Goal: Task Accomplishment & Management: Use online tool/utility

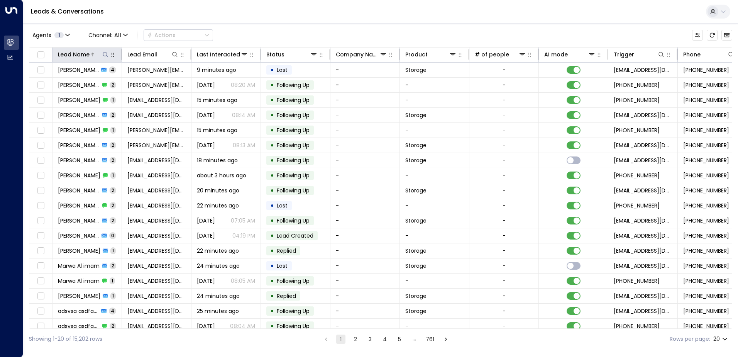
click at [105, 55] on icon at bounding box center [105, 54] width 6 height 6
type input "*******"
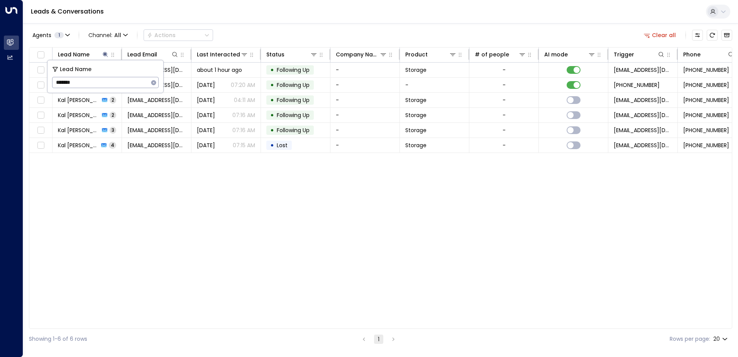
click at [318, 31] on div "Agents 1 Channel: All Actions Clear all" at bounding box center [380, 35] width 703 height 16
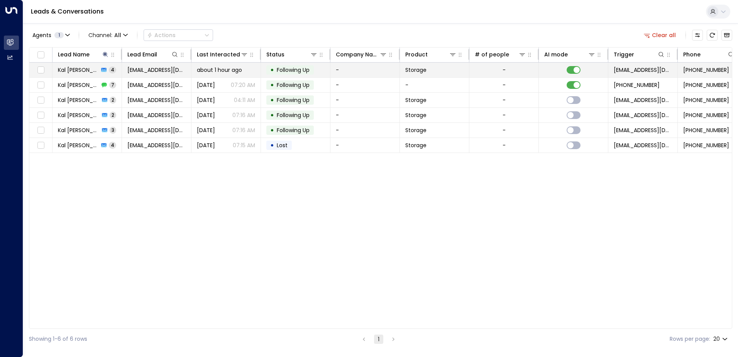
click at [102, 67] on td "Kal [PERSON_NAME] 4" at bounding box center [87, 70] width 69 height 15
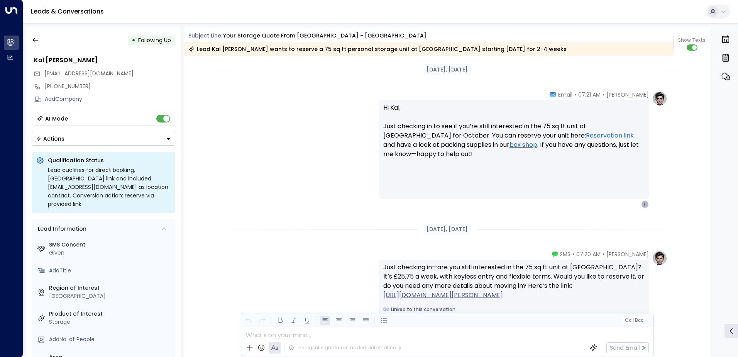
scroll to position [3091, 0]
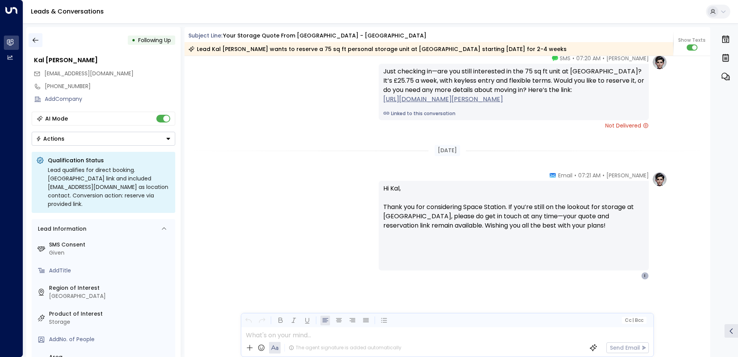
click at [37, 39] on icon "button" at bounding box center [36, 40] width 8 height 8
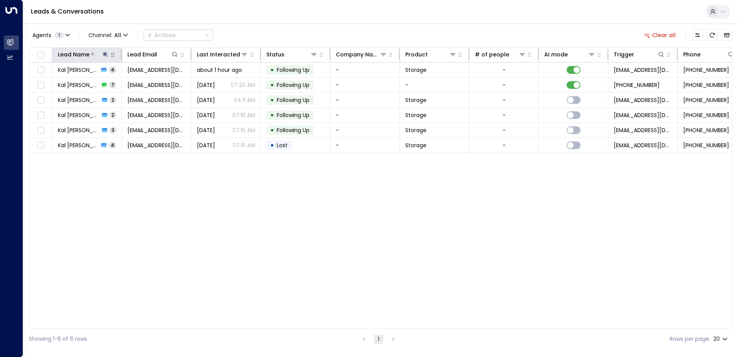
click at [106, 53] on icon at bounding box center [105, 54] width 6 height 6
drag, startPoint x: 90, startPoint y: 81, endPoint x: -2, endPoint y: 81, distance: 91.9
click at [0, 81] on html "Overview Leads & Conversations Leads & Conversations Analytics Analytics Leads …" at bounding box center [369, 174] width 738 height 349
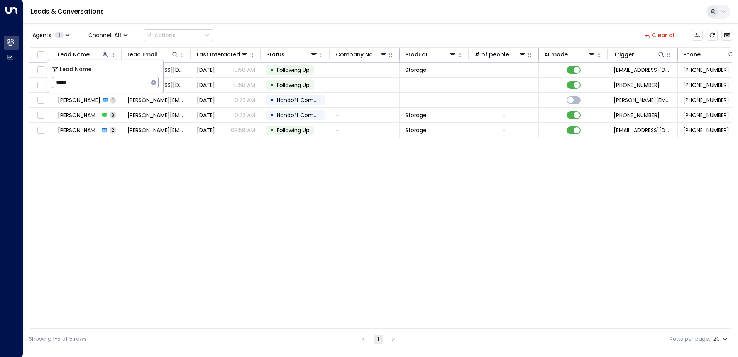
type input "******"
click at [297, 24] on div "Agents 1 Channel: All Actions Clear all Lead Name Lead Email Last Interacted St…" at bounding box center [380, 186] width 703 height 326
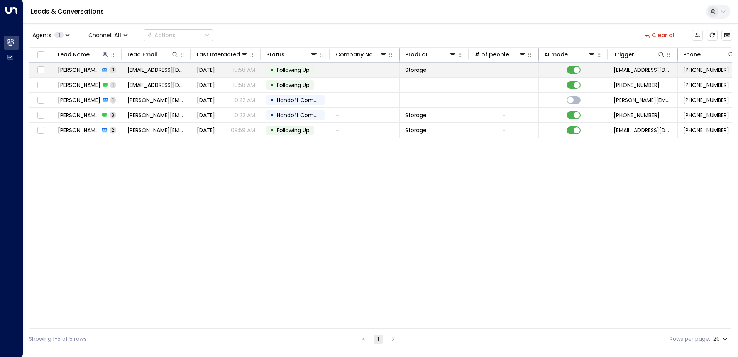
click at [277, 69] on span "Following Up" at bounding box center [293, 70] width 33 height 8
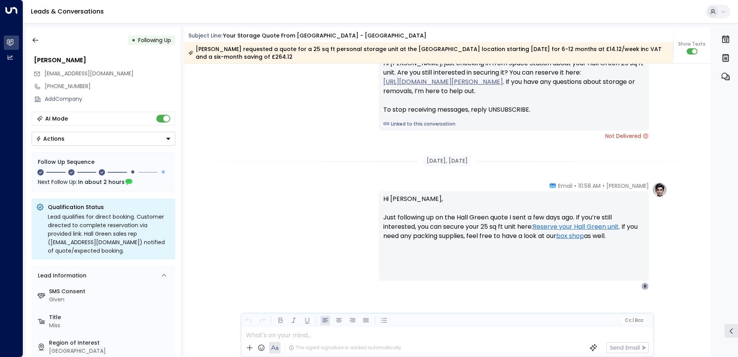
scroll to position [897, 0]
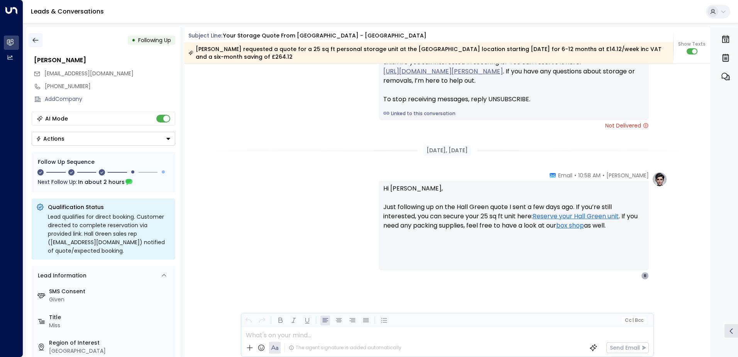
click at [36, 41] on icon "button" at bounding box center [36, 40] width 8 height 8
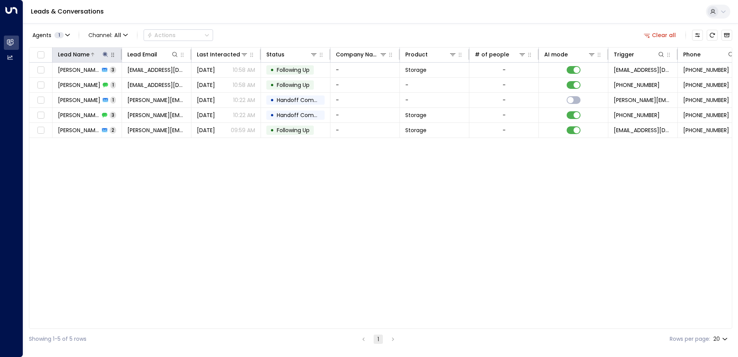
click at [105, 53] on icon at bounding box center [105, 54] width 5 height 5
drag, startPoint x: 103, startPoint y: 79, endPoint x: -2, endPoint y: 86, distance: 104.5
click at [0, 86] on html "Overview Leads & Conversations Leads & Conversations Analytics Analytics Leads …" at bounding box center [369, 174] width 738 height 349
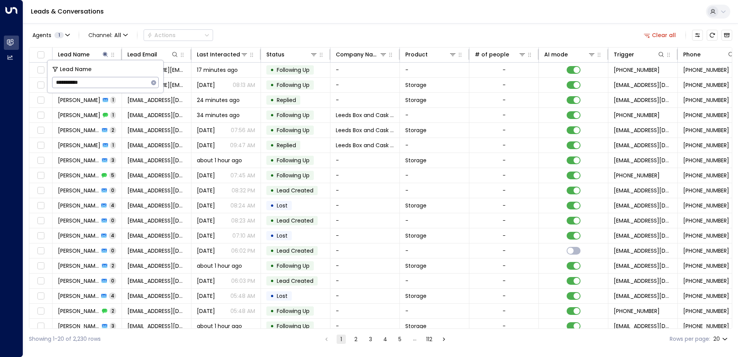
type input "**********"
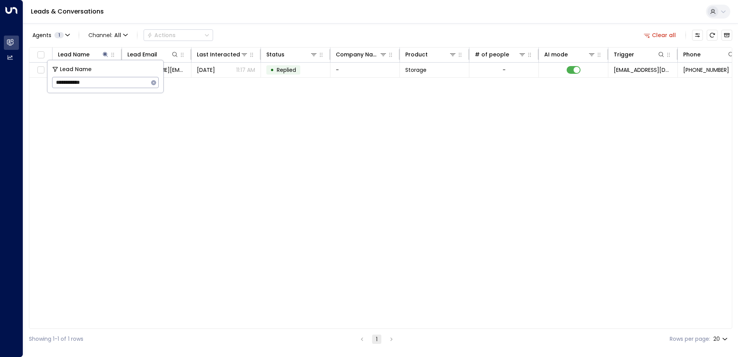
click at [617, 193] on div "Lead Name Lead Email Last Interacted Status Company Name Product # of people AI…" at bounding box center [380, 187] width 703 height 281
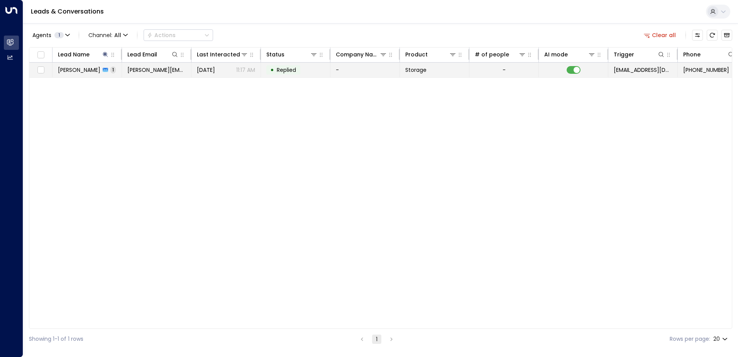
click at [166, 74] on td "[PERSON_NAME][EMAIL_ADDRESS][DOMAIN_NAME]" at bounding box center [156, 70] width 69 height 15
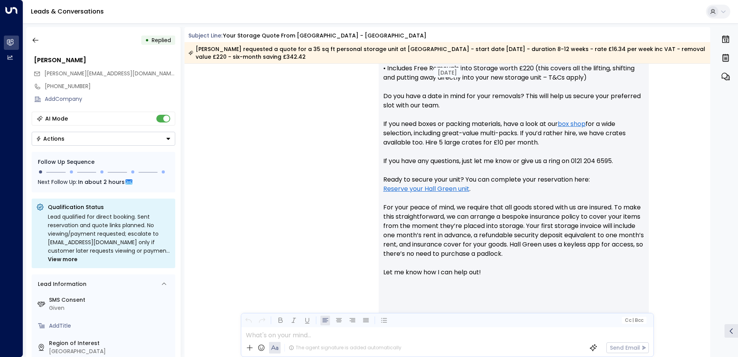
scroll to position [396, 0]
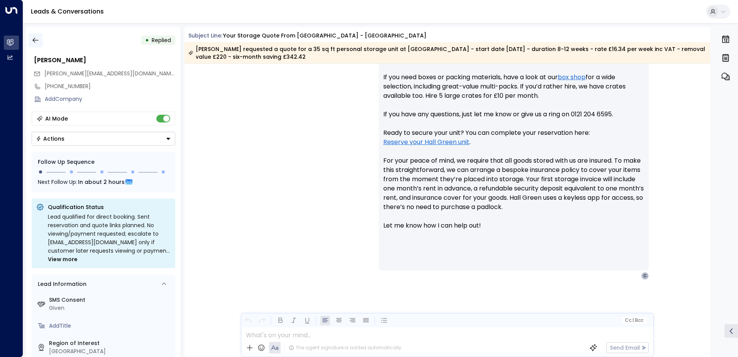
click at [40, 35] on button "button" at bounding box center [36, 40] width 14 height 14
